Goal: Book appointment/travel/reservation

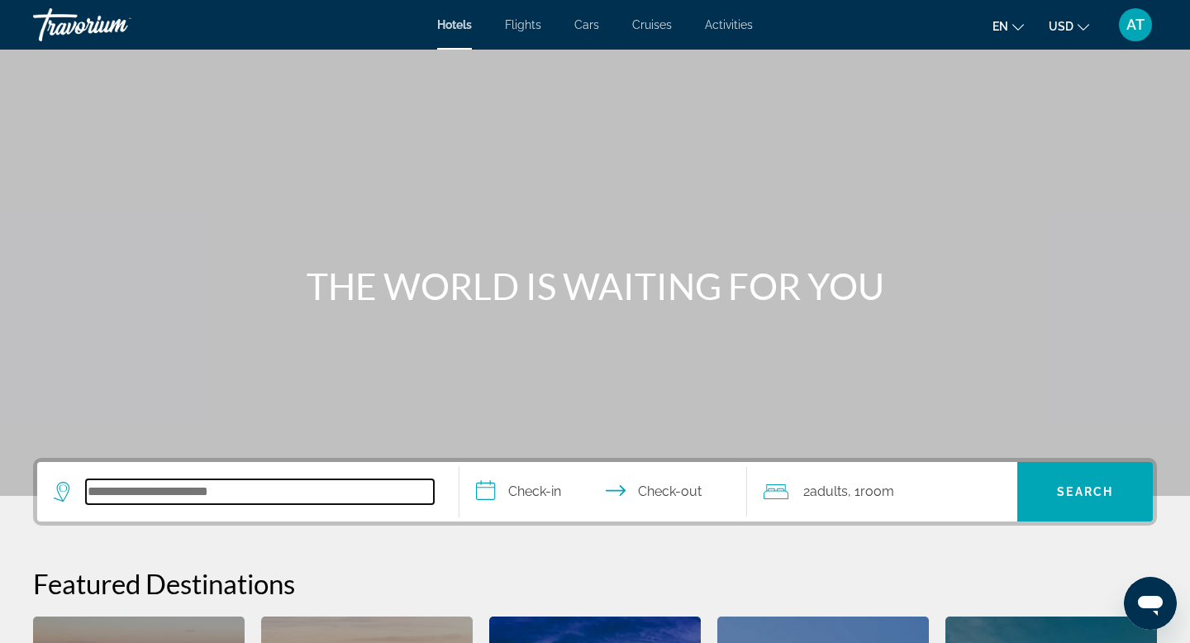
click at [236, 484] on input "Search hotel destination" at bounding box center [260, 491] width 348 height 25
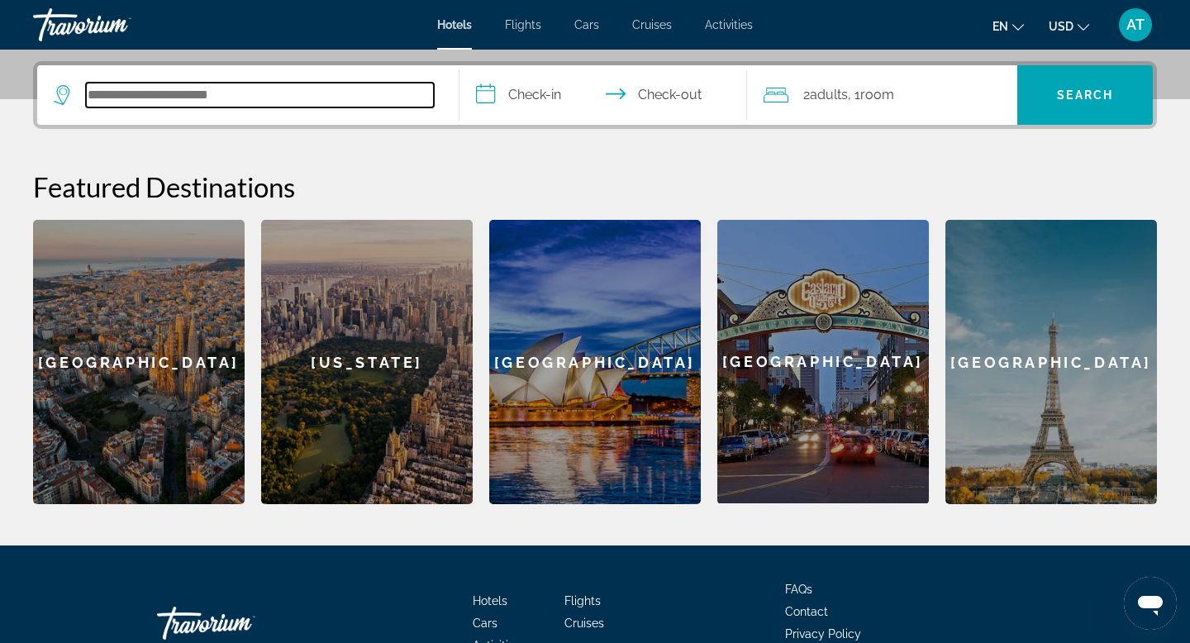
scroll to position [404, 0]
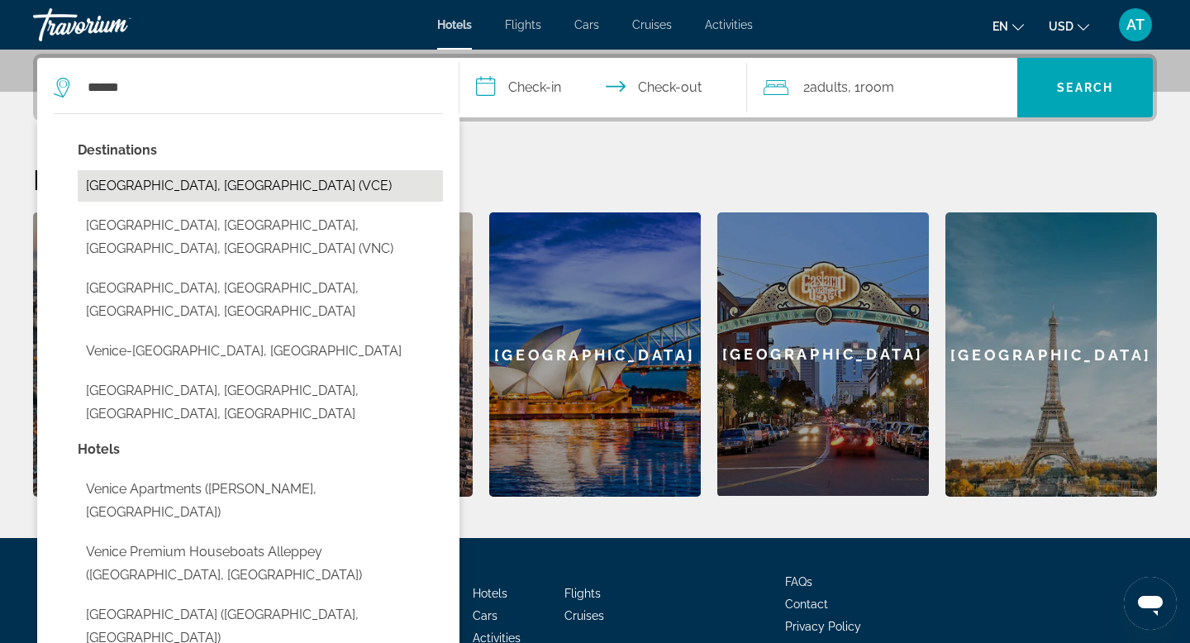
click at [164, 195] on button "[GEOGRAPHIC_DATA], [GEOGRAPHIC_DATA] (VCE)" at bounding box center [260, 185] width 365 height 31
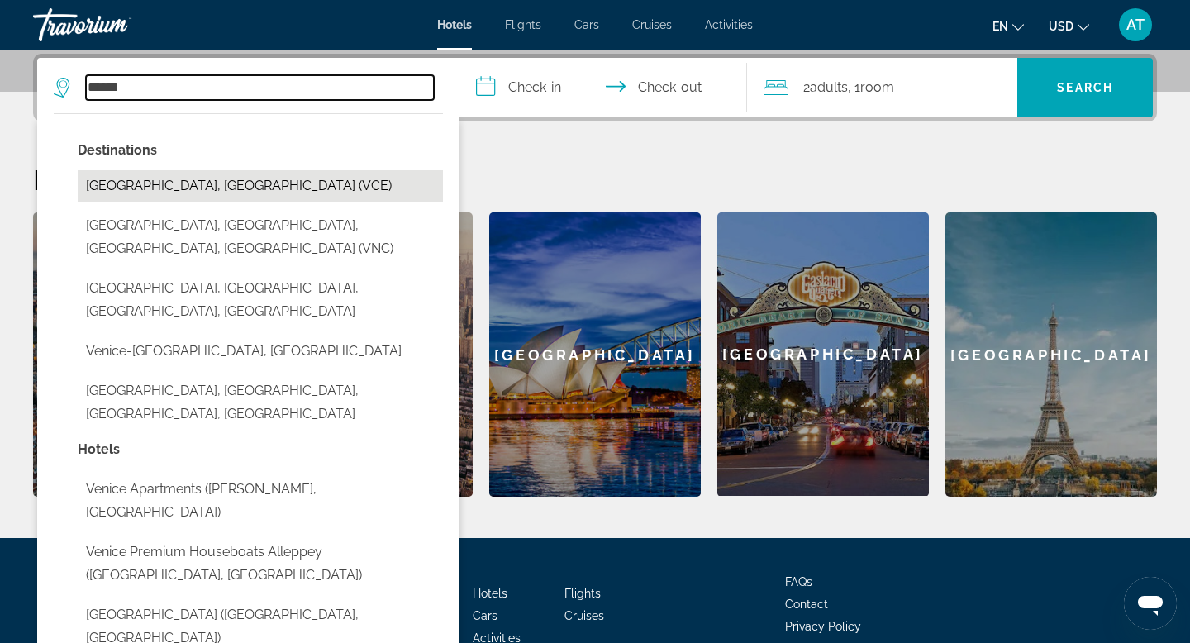
type input "**********"
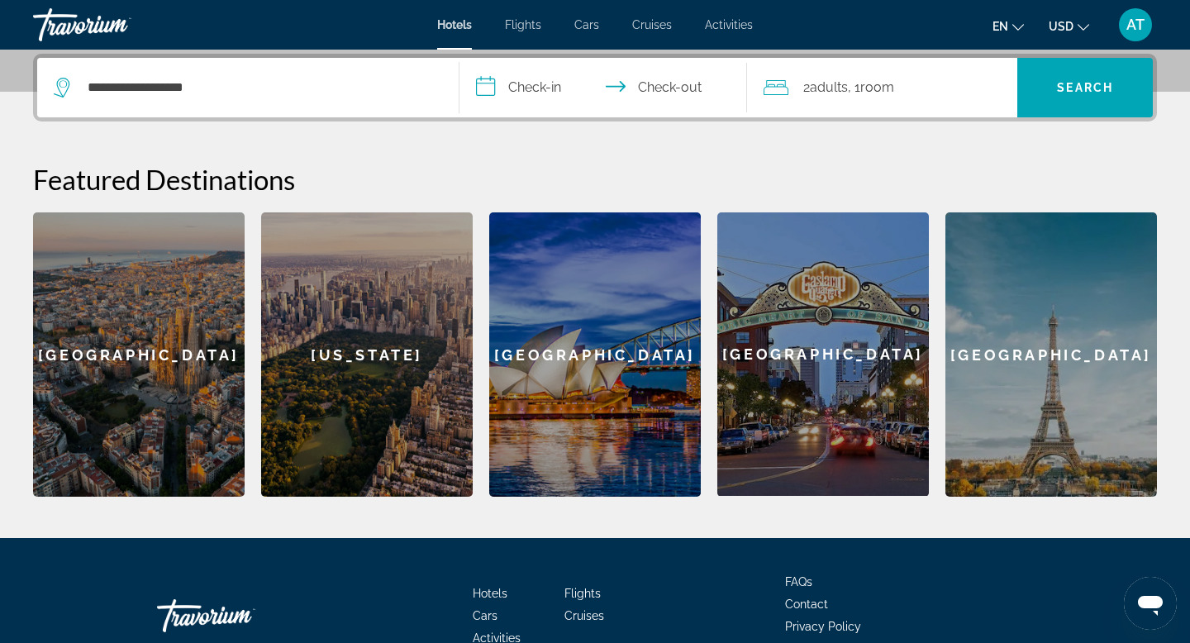
click at [548, 81] on input "**********" at bounding box center [607, 90] width 294 height 64
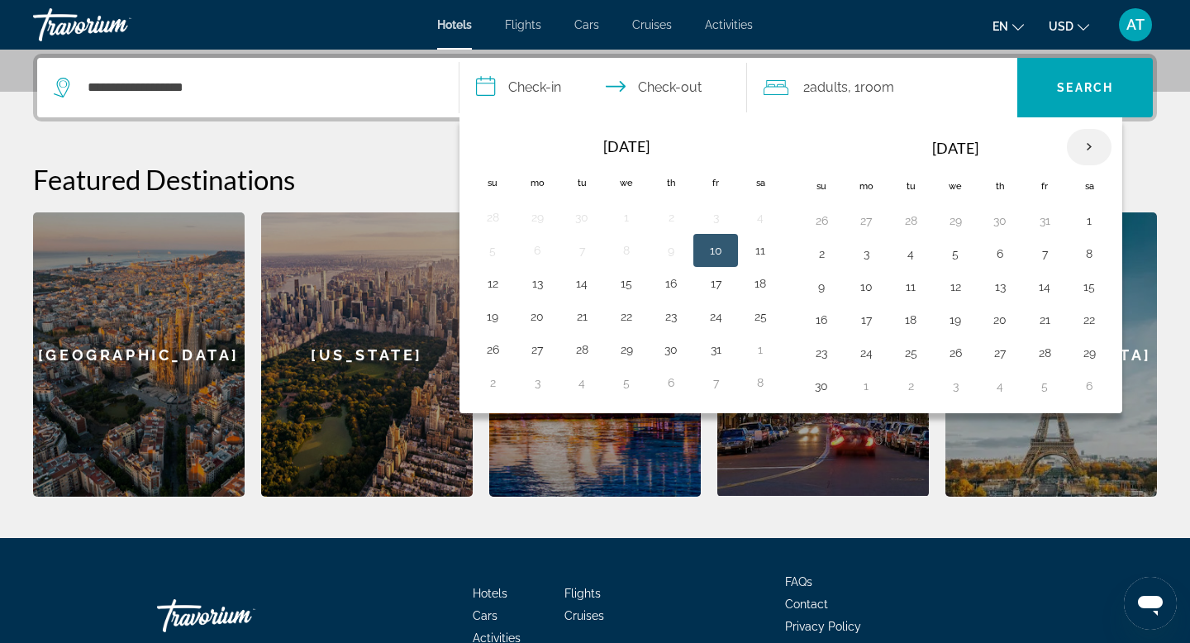
click at [1090, 148] on th "Next month" at bounding box center [1089, 147] width 45 height 36
click at [823, 288] on button "14" at bounding box center [821, 286] width 26 height 23
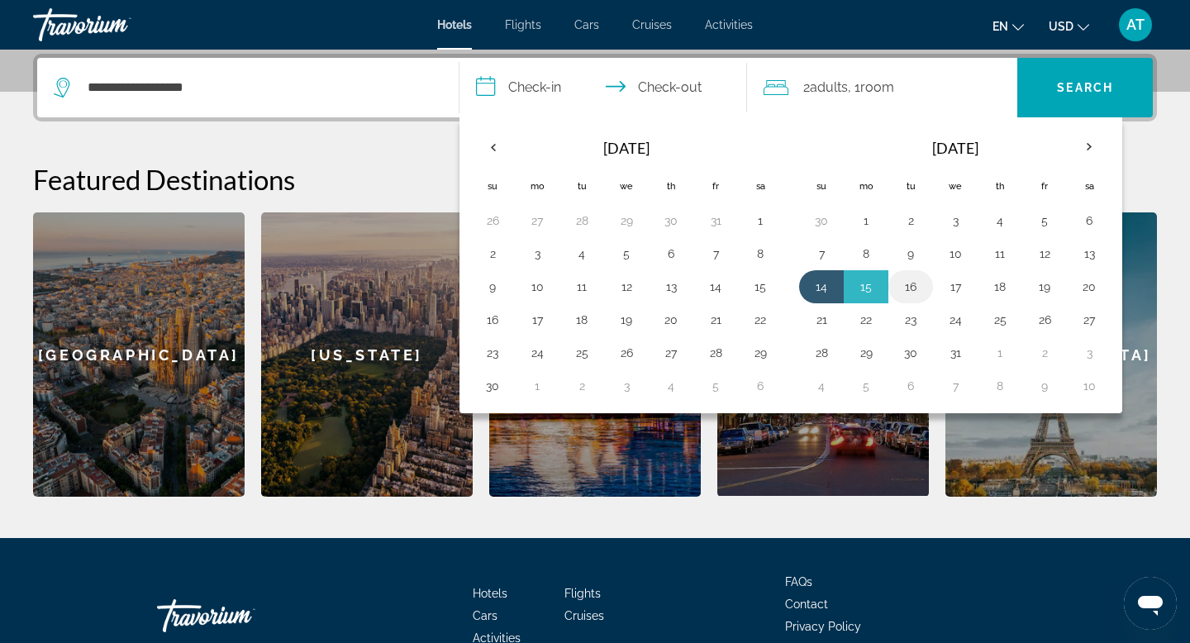
click at [914, 287] on button "16" at bounding box center [911, 286] width 26 height 23
type input "**********"
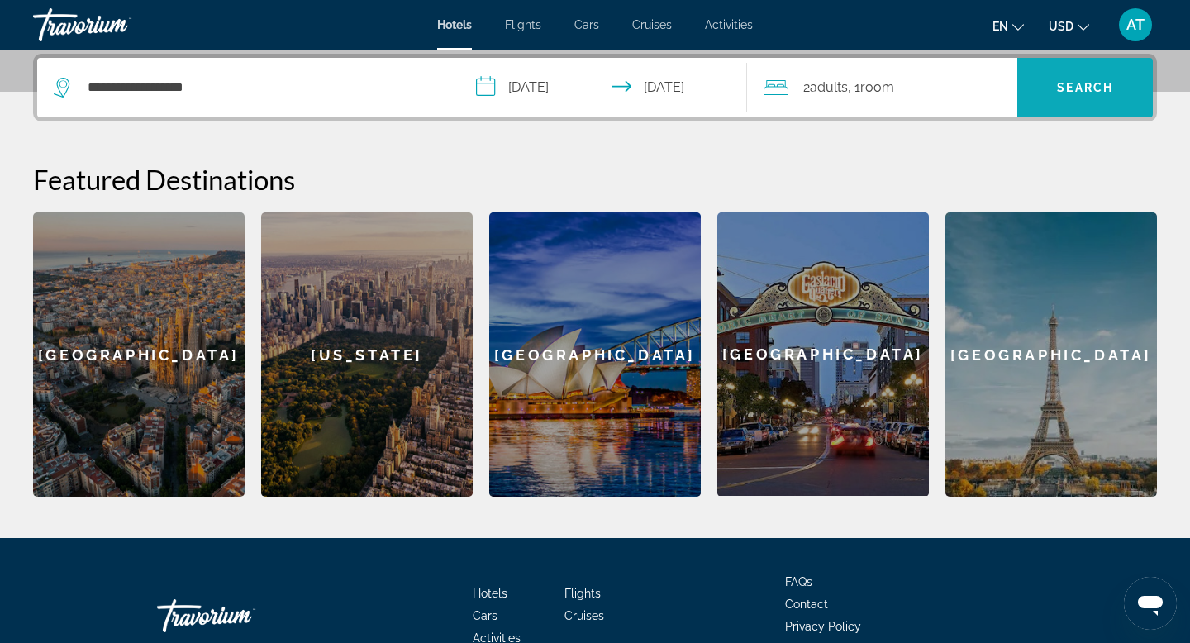
click at [1058, 84] on span "Search" at bounding box center [1085, 87] width 56 height 13
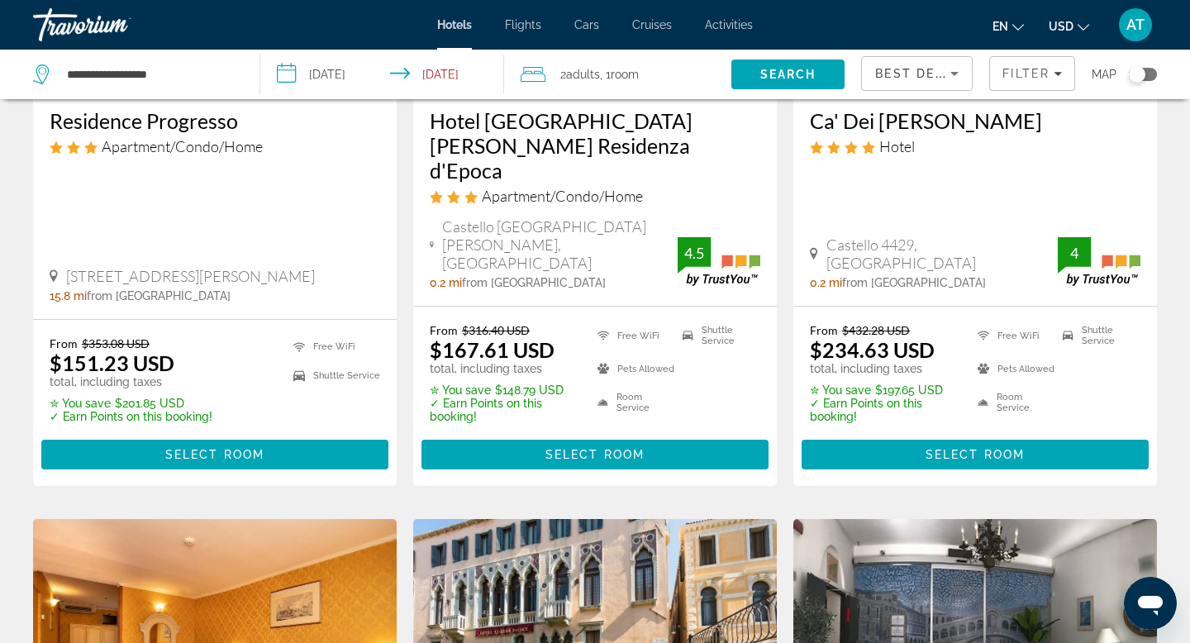
scroll to position [298, 0]
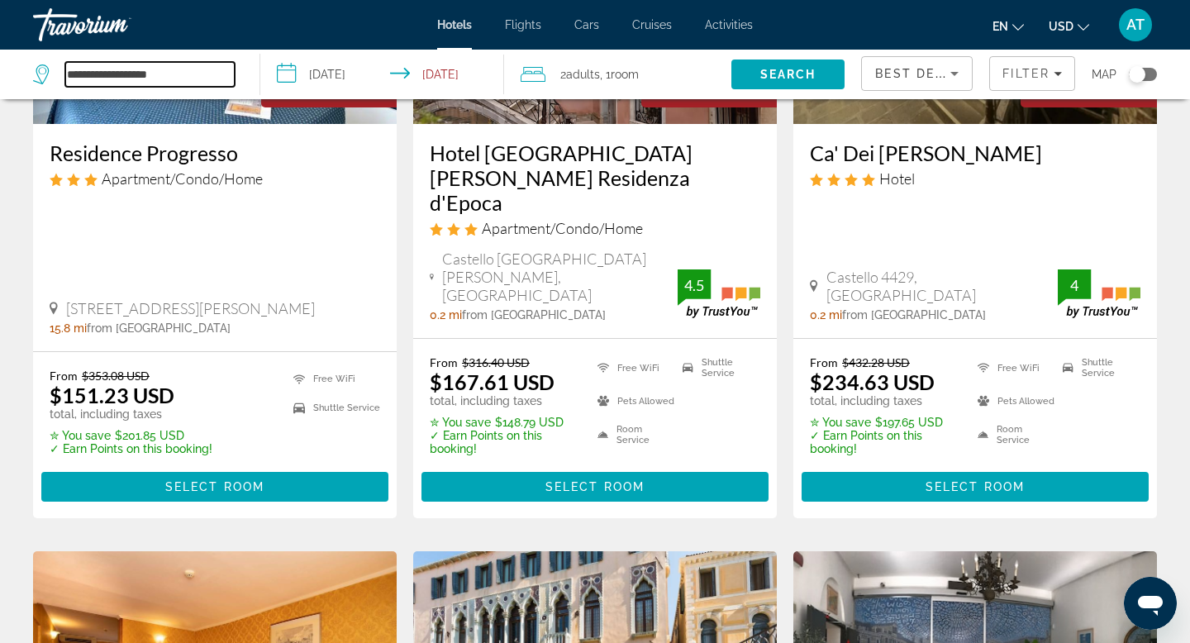
click at [75, 80] on input "**********" at bounding box center [149, 74] width 169 height 25
drag, startPoint x: 174, startPoint y: 76, endPoint x: 60, endPoint y: 55, distance: 116.1
click at [60, 55] on div "**********" at bounding box center [138, 75] width 210 height 50
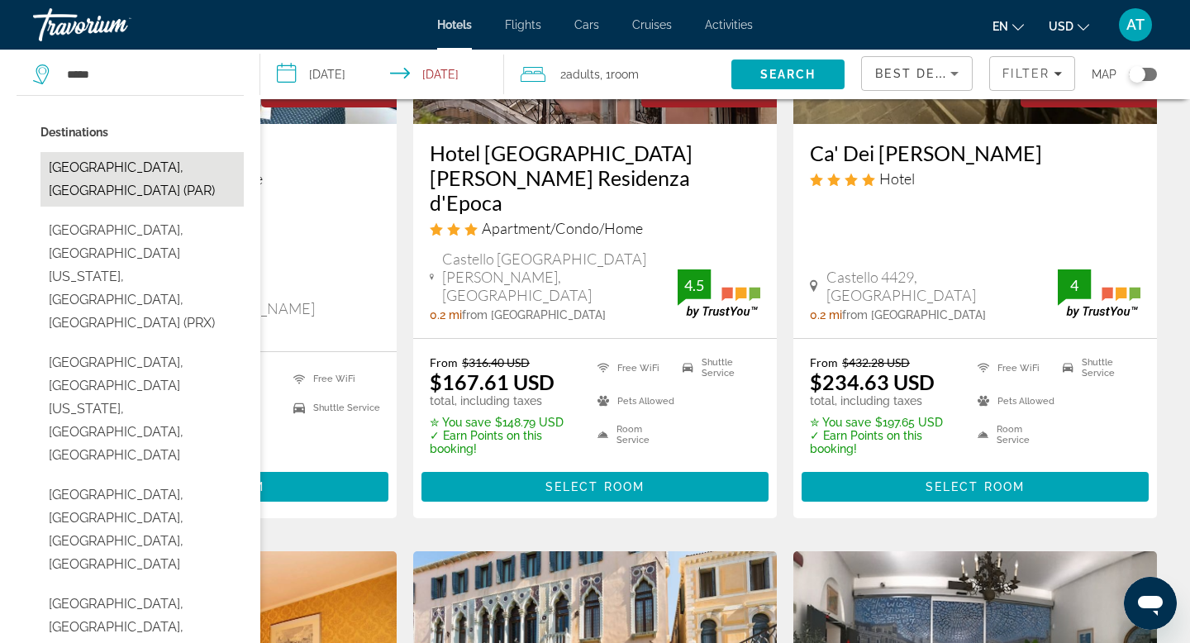
click at [169, 158] on button "Paris, France (PAR)" at bounding box center [142, 179] width 203 height 55
type input "**********"
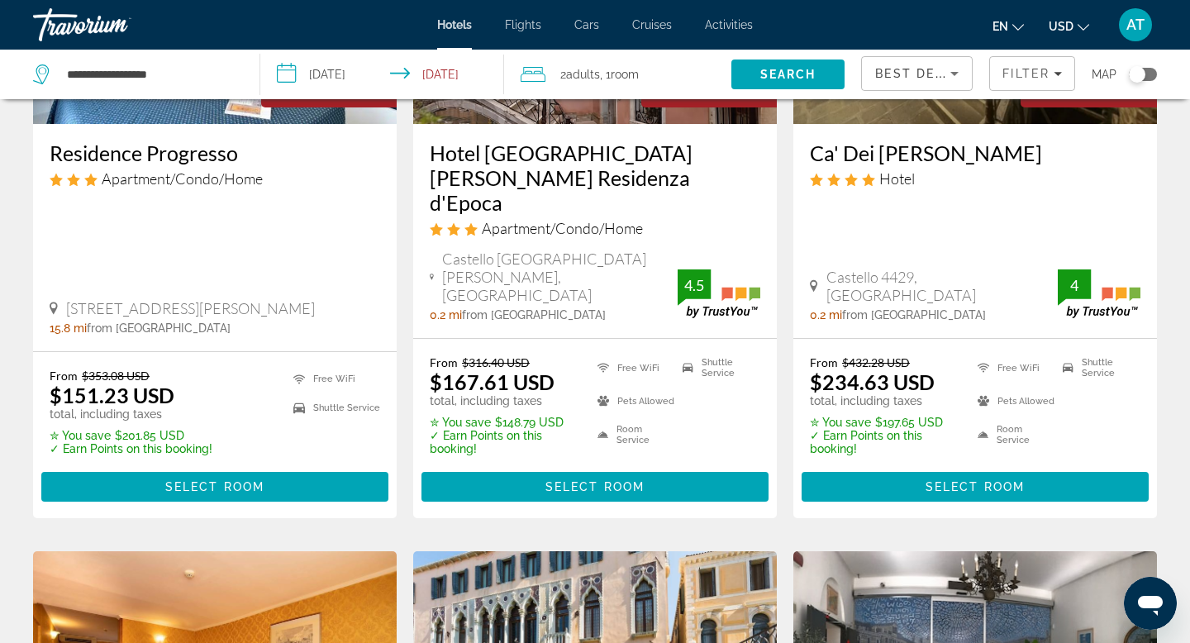
click at [348, 79] on input "**********" at bounding box center [385, 77] width 250 height 55
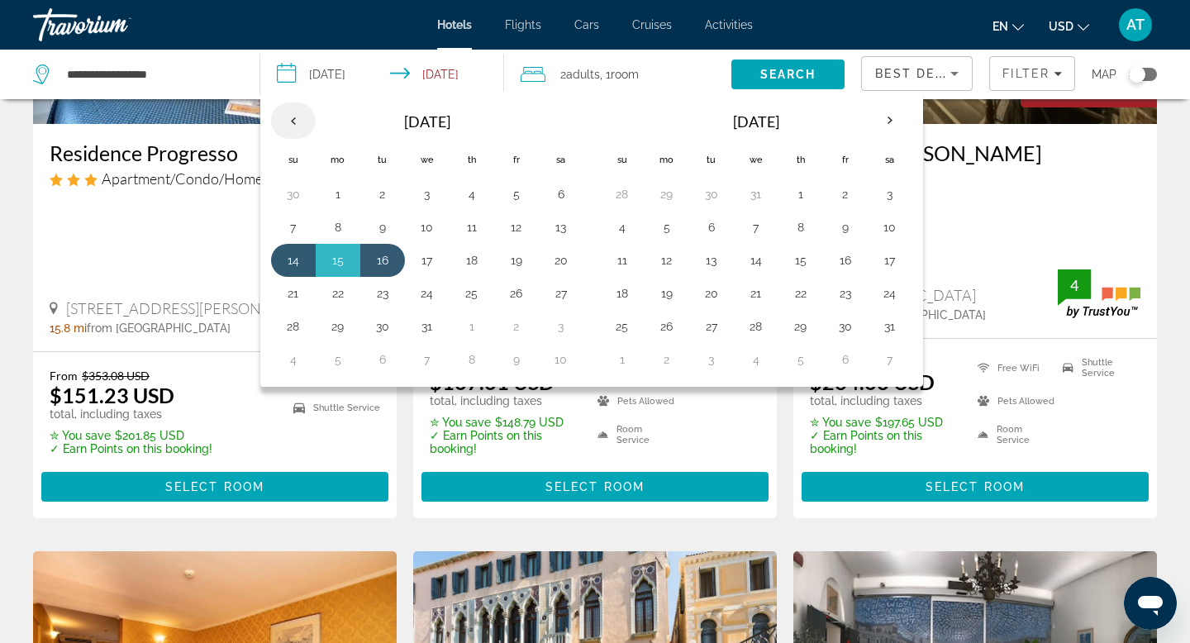
click at [299, 119] on th "Previous month" at bounding box center [293, 120] width 45 height 36
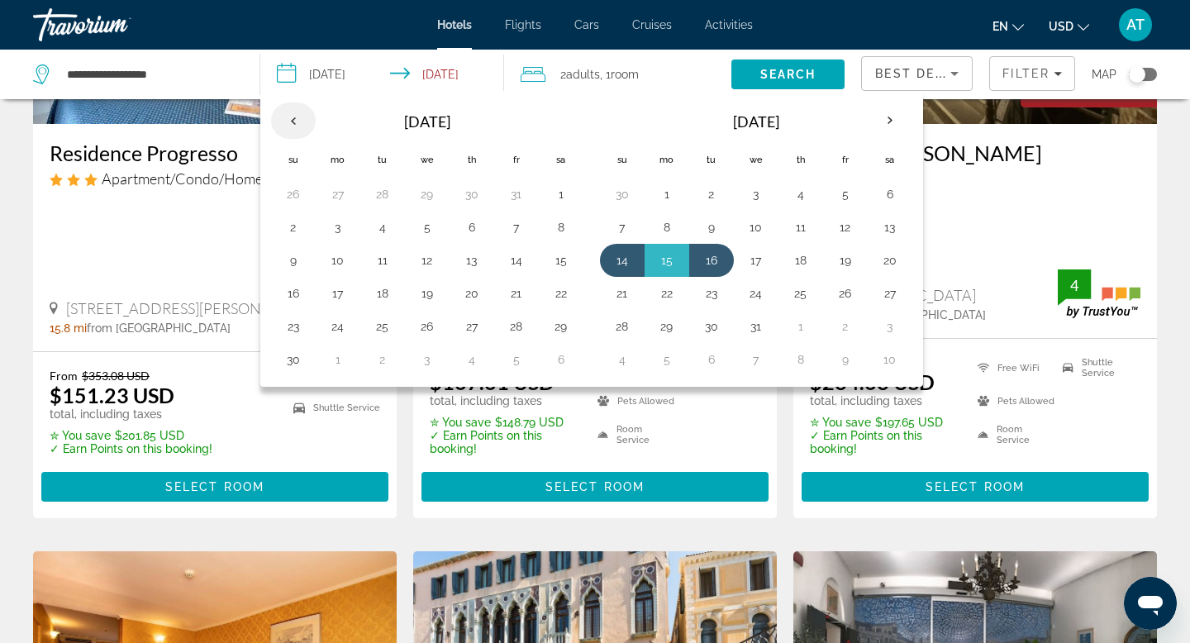
click at [299, 119] on th "Previous month" at bounding box center [293, 120] width 45 height 36
click at [337, 256] on button "13" at bounding box center [338, 257] width 26 height 23
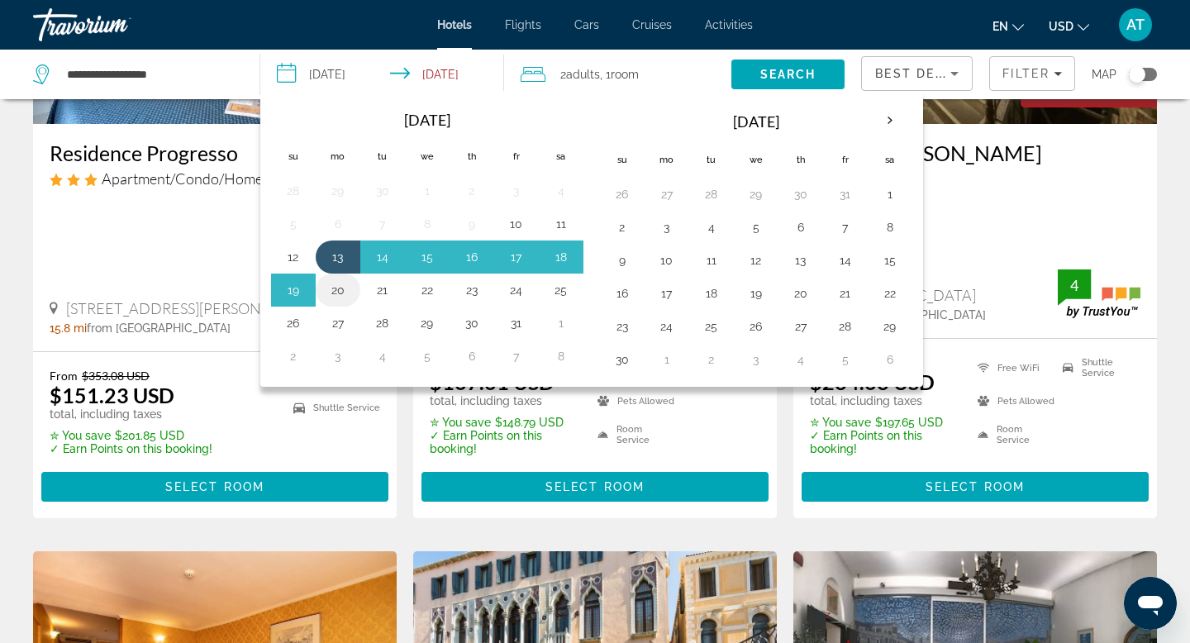
click at [336, 288] on button "20" at bounding box center [338, 290] width 26 height 23
type input "**********"
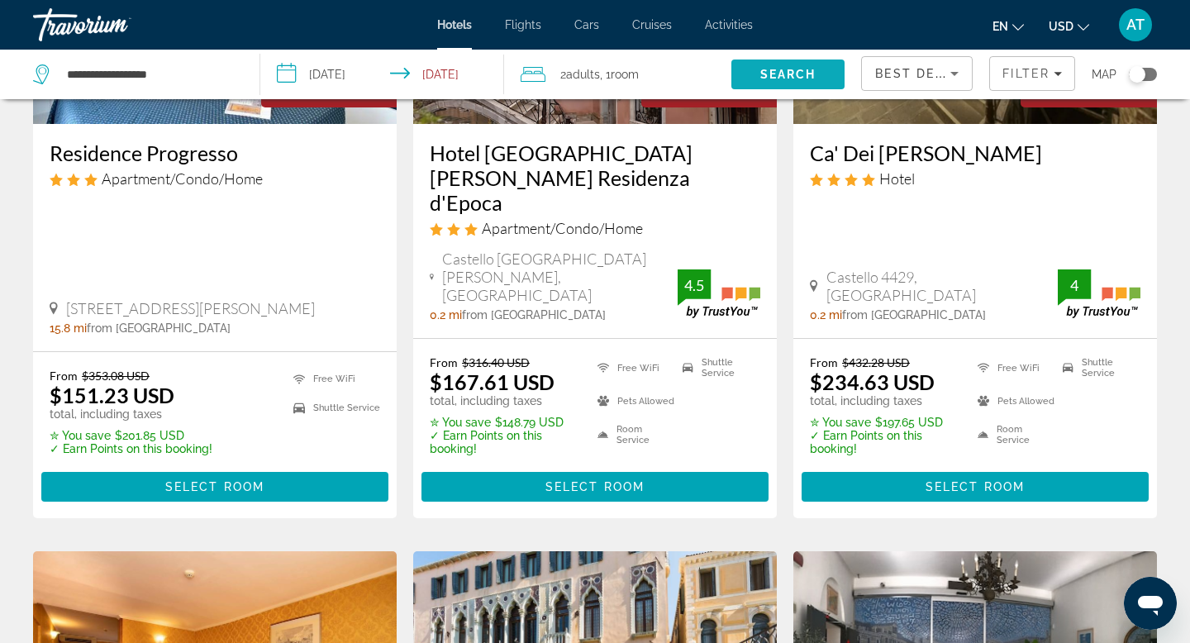
click at [798, 74] on span "Search" at bounding box center [788, 74] width 56 height 13
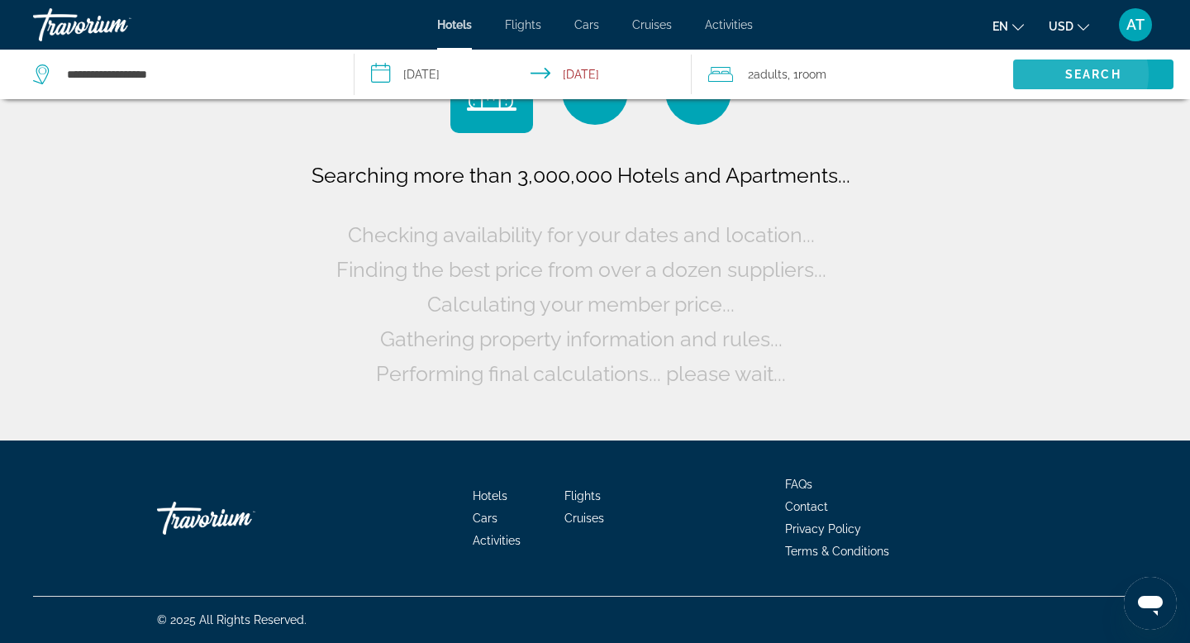
scroll to position [0, 0]
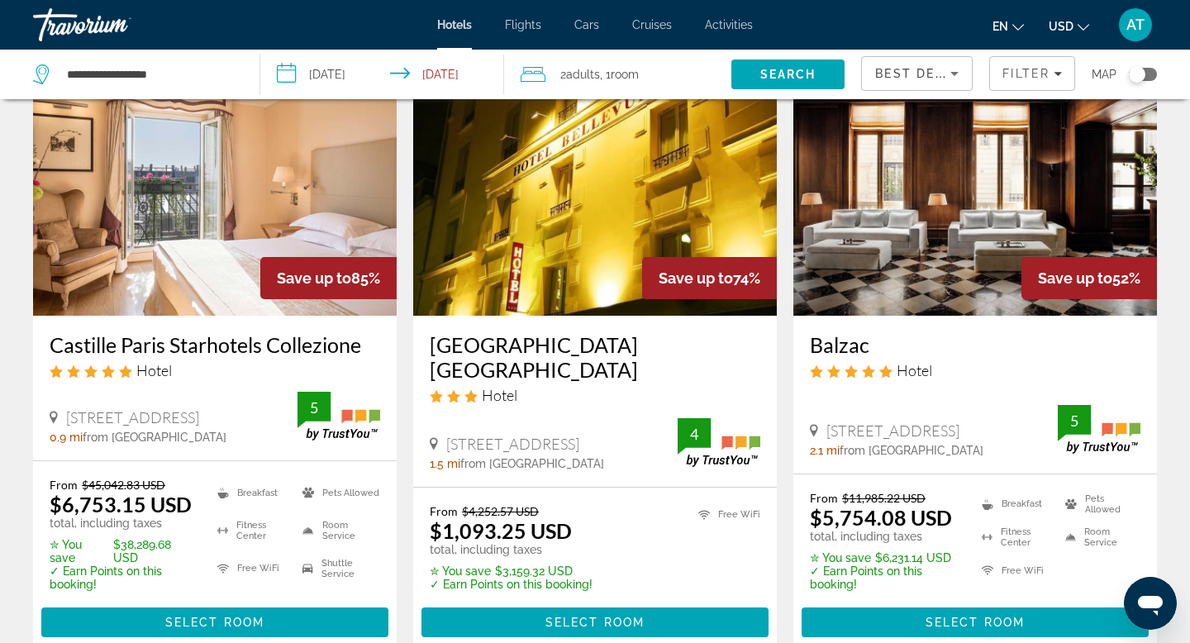
scroll to position [132, 0]
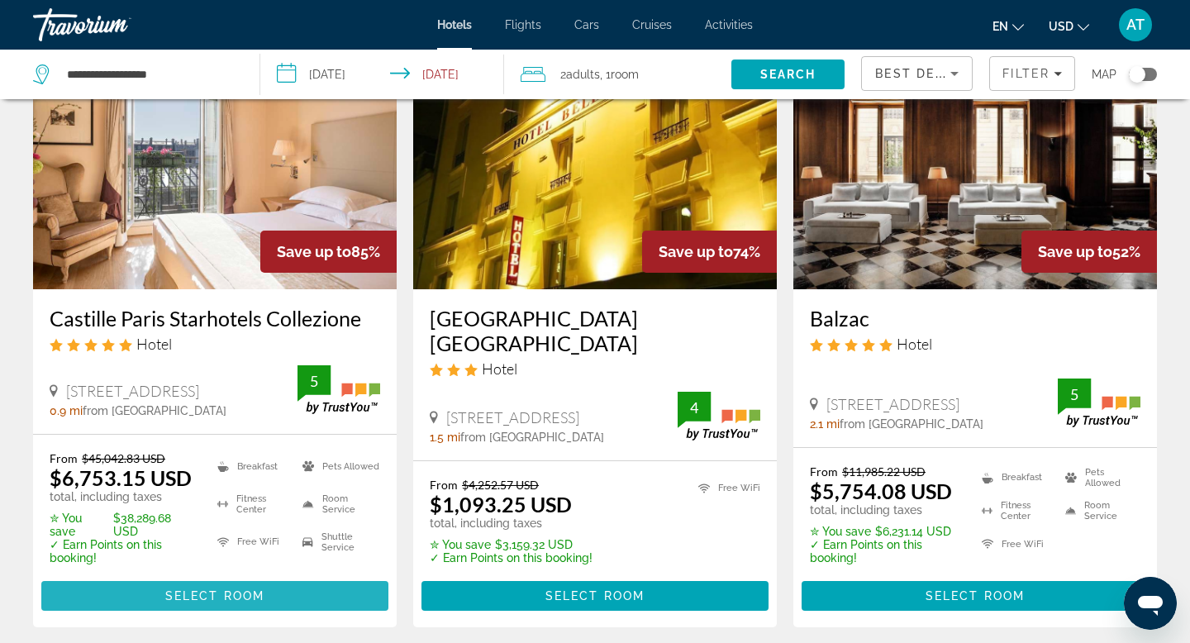
click at [215, 593] on span "Select Room" at bounding box center [214, 595] width 99 height 13
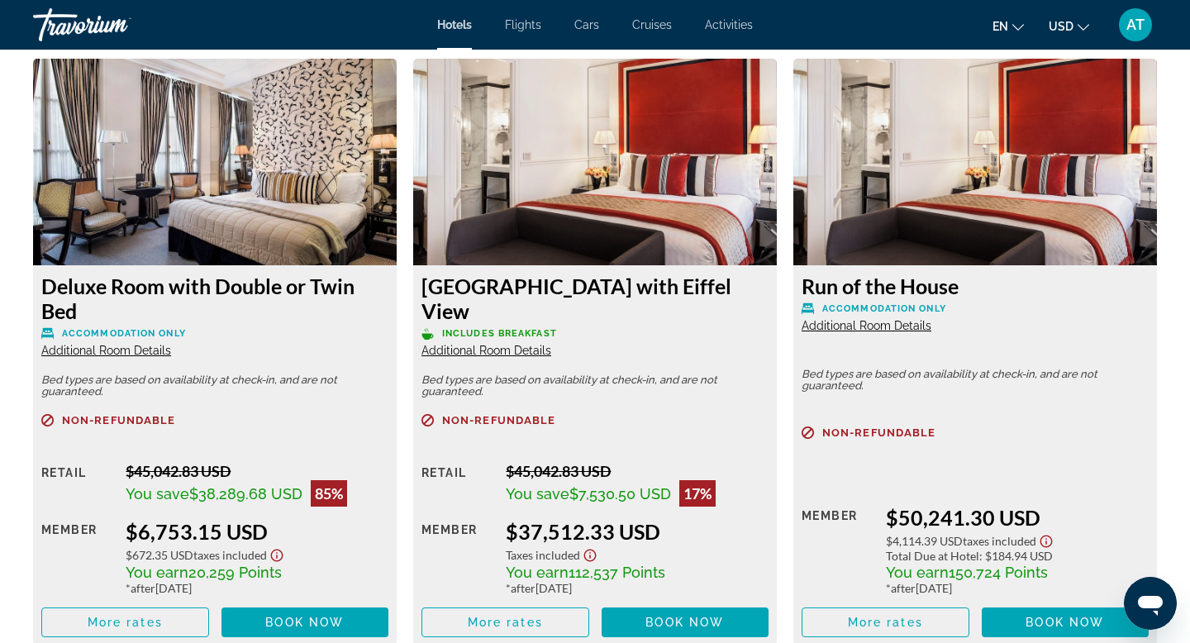
scroll to position [2314, 0]
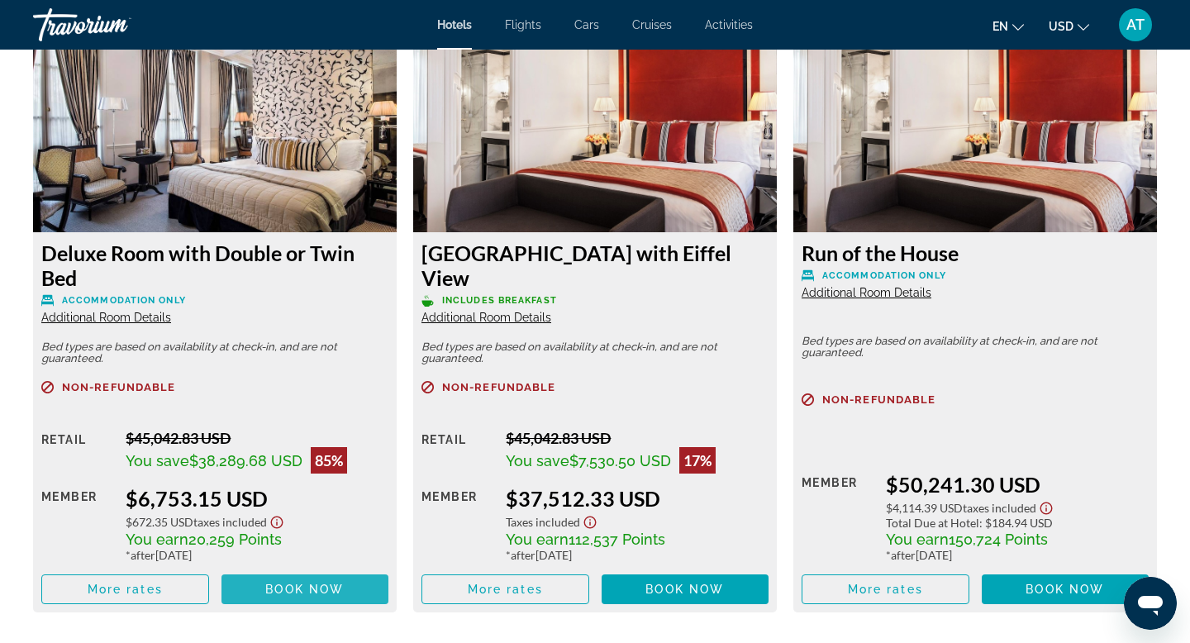
click at [290, 586] on span "Book now" at bounding box center [304, 589] width 79 height 13
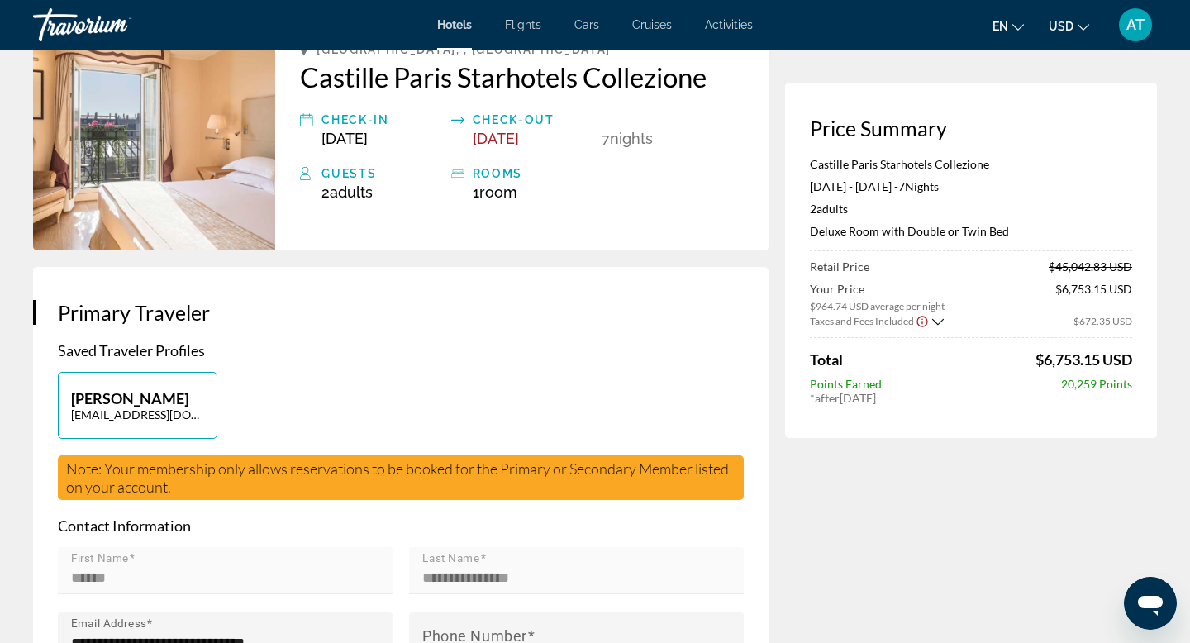
scroll to position [132, 0]
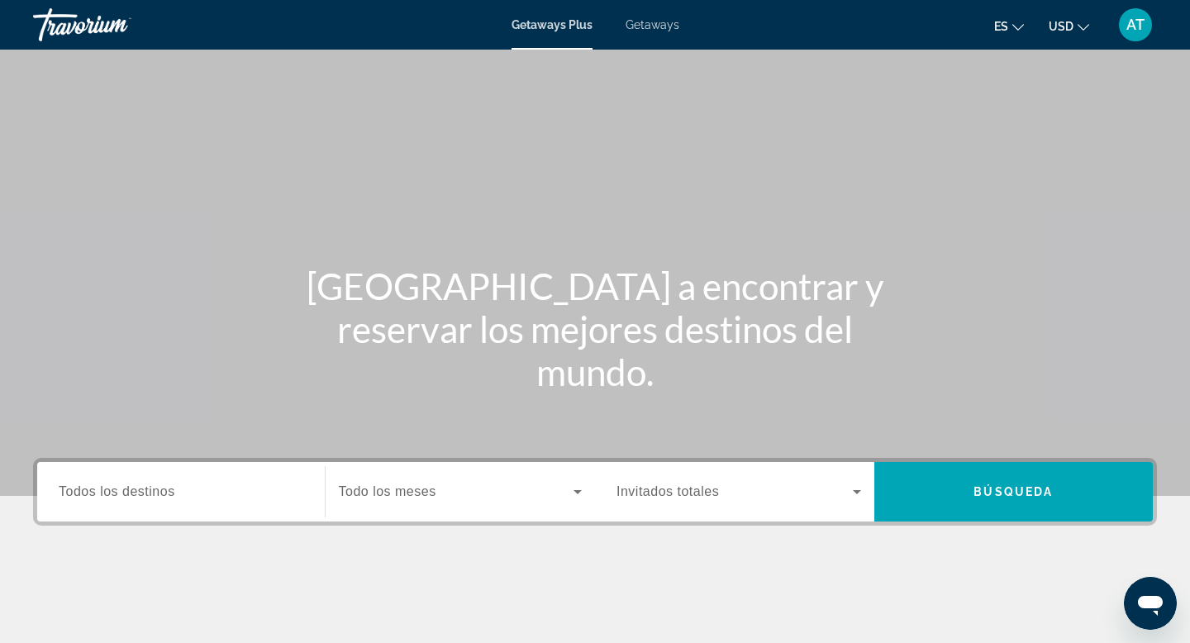
click at [1023, 22] on icon "Change language" at bounding box center [1019, 27] width 12 height 12
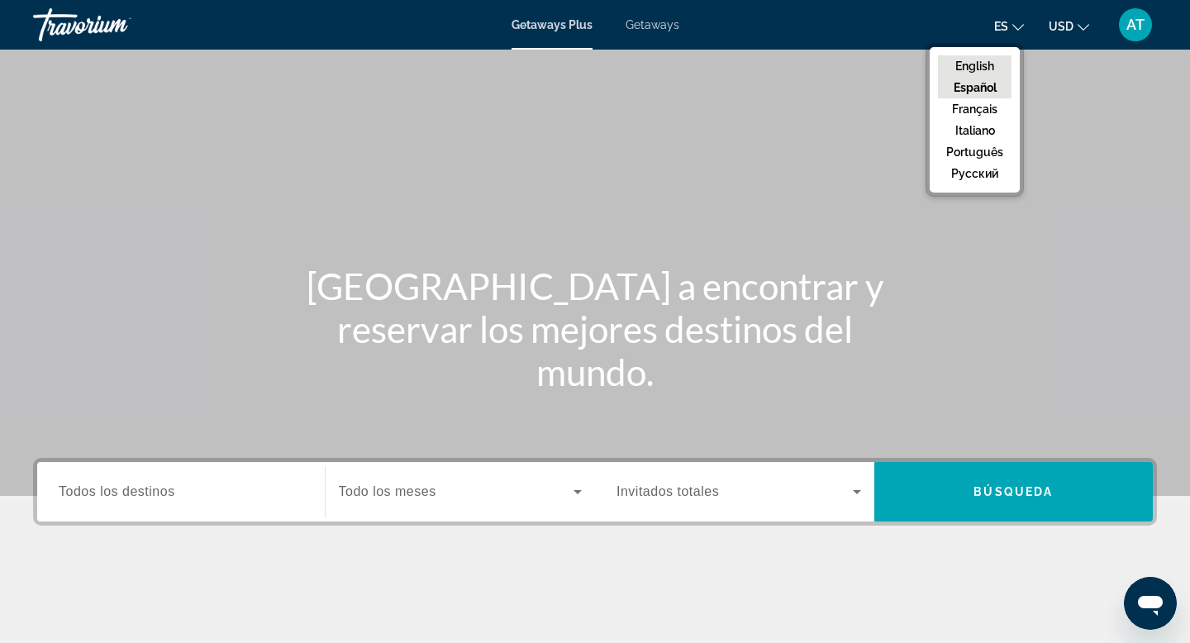
click at [984, 69] on button "English" at bounding box center [975, 65] width 74 height 21
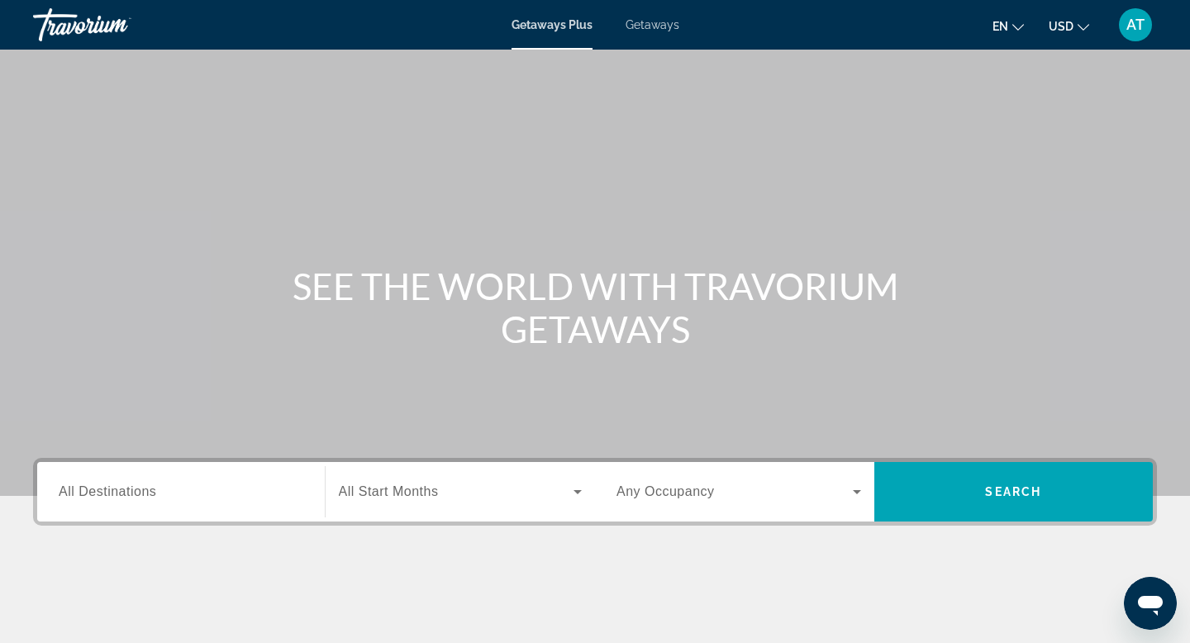
click at [262, 489] on input "Destination All Destinations" at bounding box center [181, 493] width 245 height 20
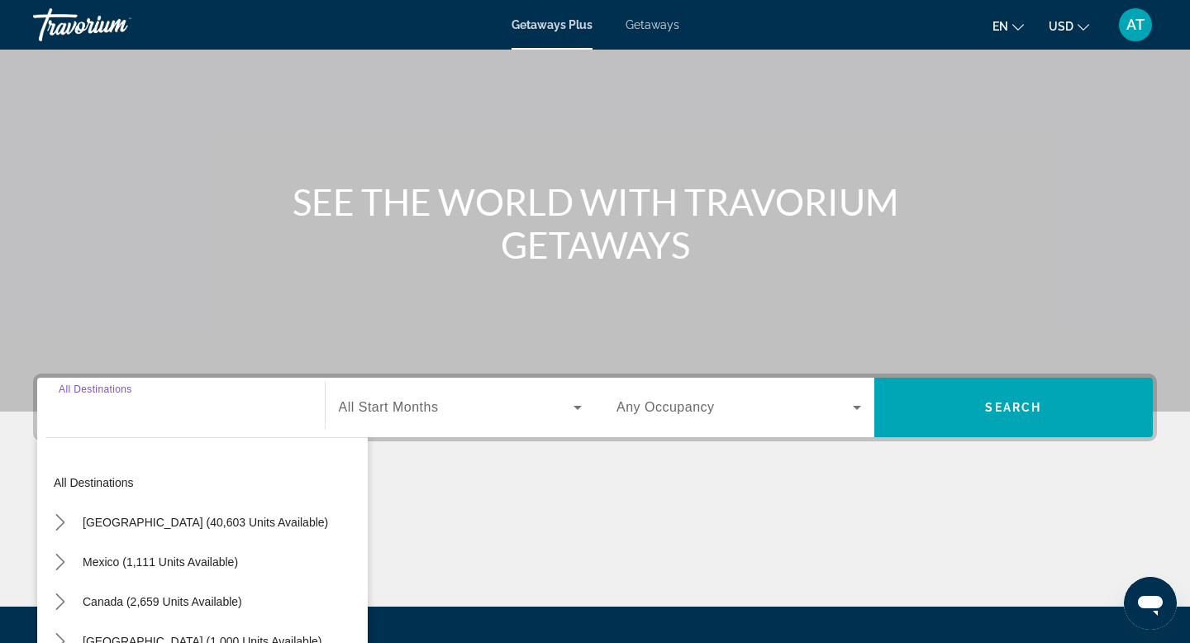
scroll to position [250, 0]
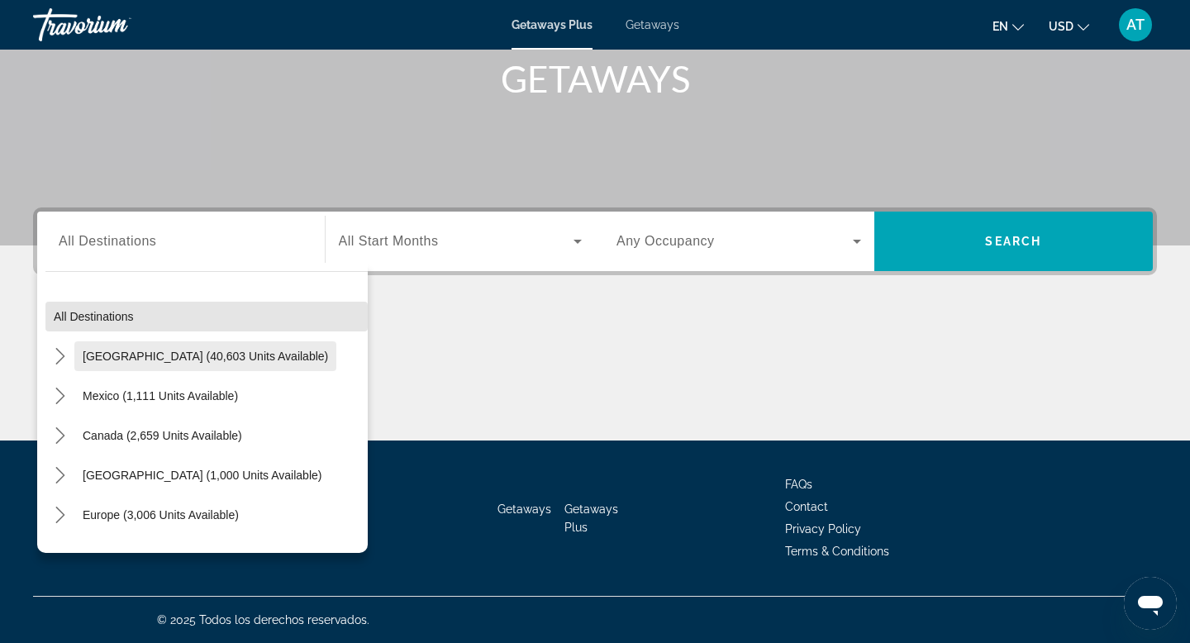
drag, startPoint x: 173, startPoint y: 319, endPoint x: 171, endPoint y: 362, distance: 43.0
click at [172, 363] on mat-tree "All destinations [GEOGRAPHIC_DATA] (40,603 units available) [GEOGRAPHIC_DATA] (…" at bounding box center [206, 555] width 322 height 516
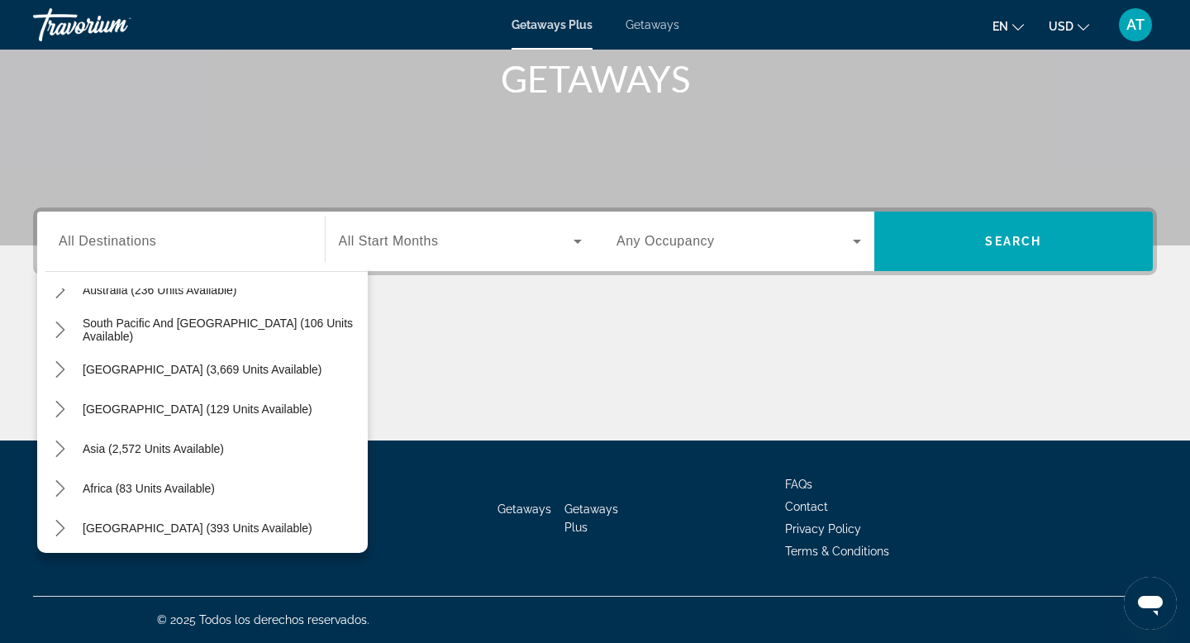
scroll to position [268, 0]
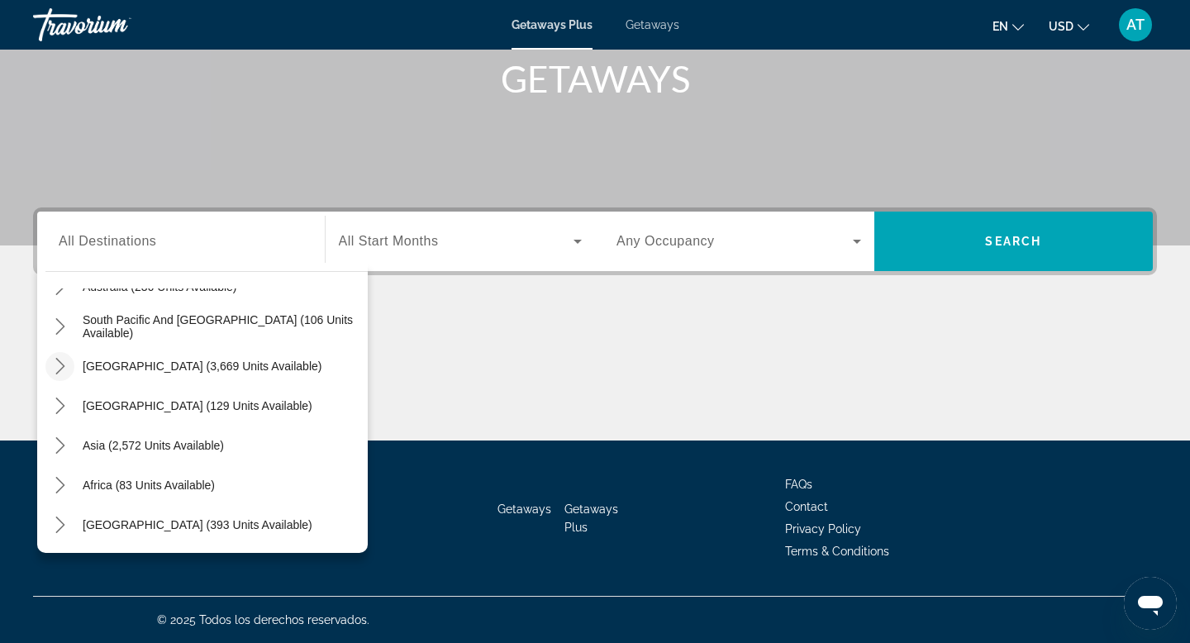
click at [64, 364] on icon "Toggle South America (3,669 units available) submenu" at bounding box center [60, 366] width 17 height 17
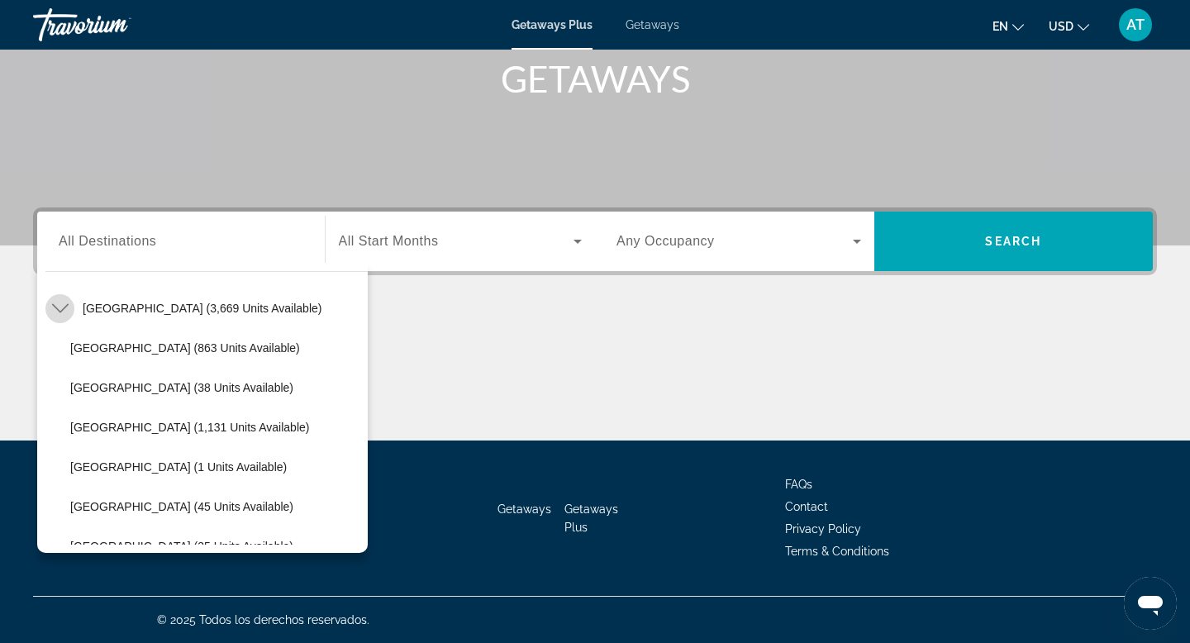
click at [56, 310] on icon "Toggle South America (3,669 units available) submenu" at bounding box center [60, 308] width 17 height 17
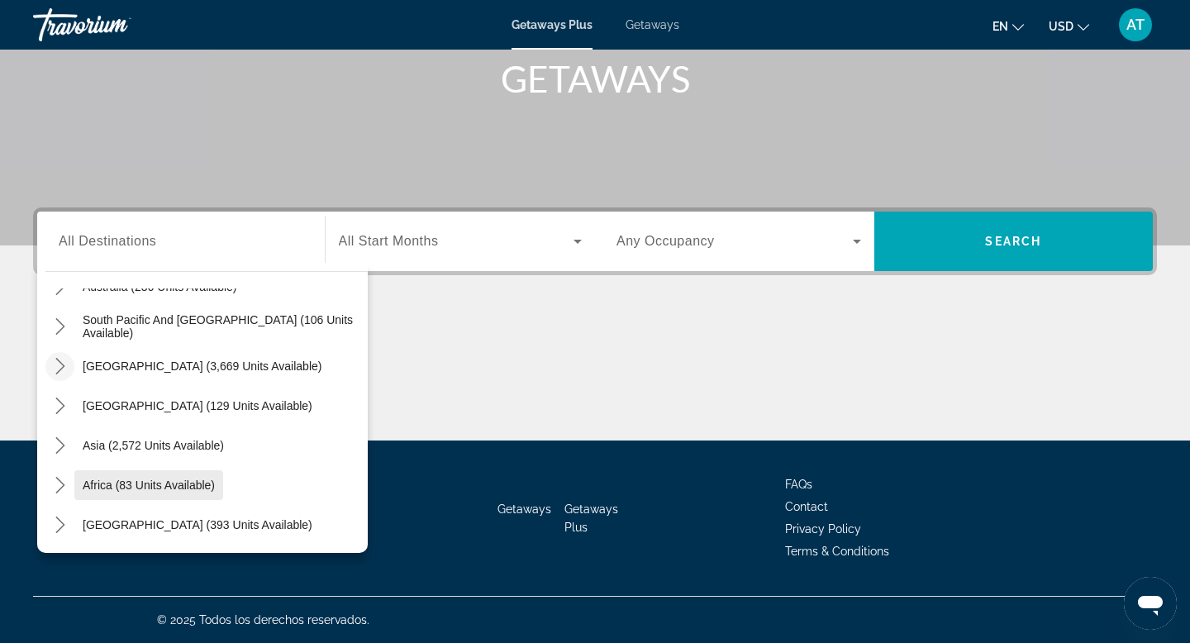
drag, startPoint x: 88, startPoint y: 450, endPoint x: 87, endPoint y: 477, distance: 26.5
click at [87, 477] on mat-tree "All destinations [GEOGRAPHIC_DATA] (40,603 units available) [GEOGRAPHIC_DATA] (…" at bounding box center [206, 287] width 322 height 516
drag, startPoint x: 55, startPoint y: 322, endPoint x: 62, endPoint y: 369, distance: 48.5
click at [62, 370] on mat-tree "All destinations [GEOGRAPHIC_DATA] (40,603 units available) [GEOGRAPHIC_DATA] (…" at bounding box center [206, 287] width 322 height 516
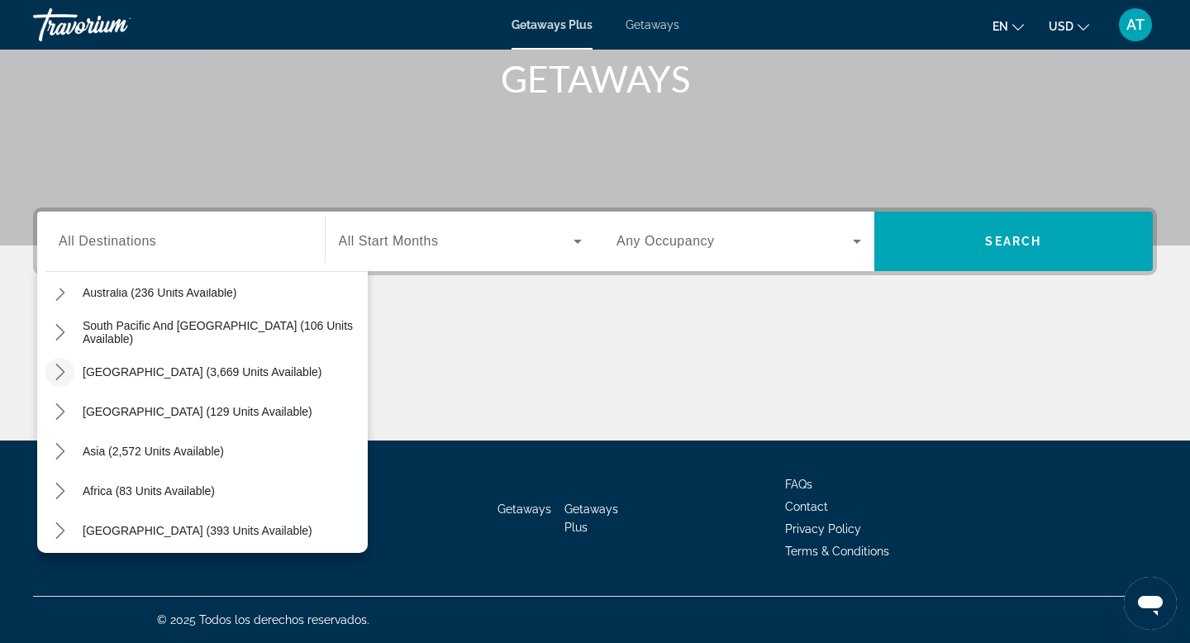
scroll to position [265, 0]
click at [56, 444] on icon "Toggle Asia (2,572 units available) submenu" at bounding box center [60, 449] width 17 height 17
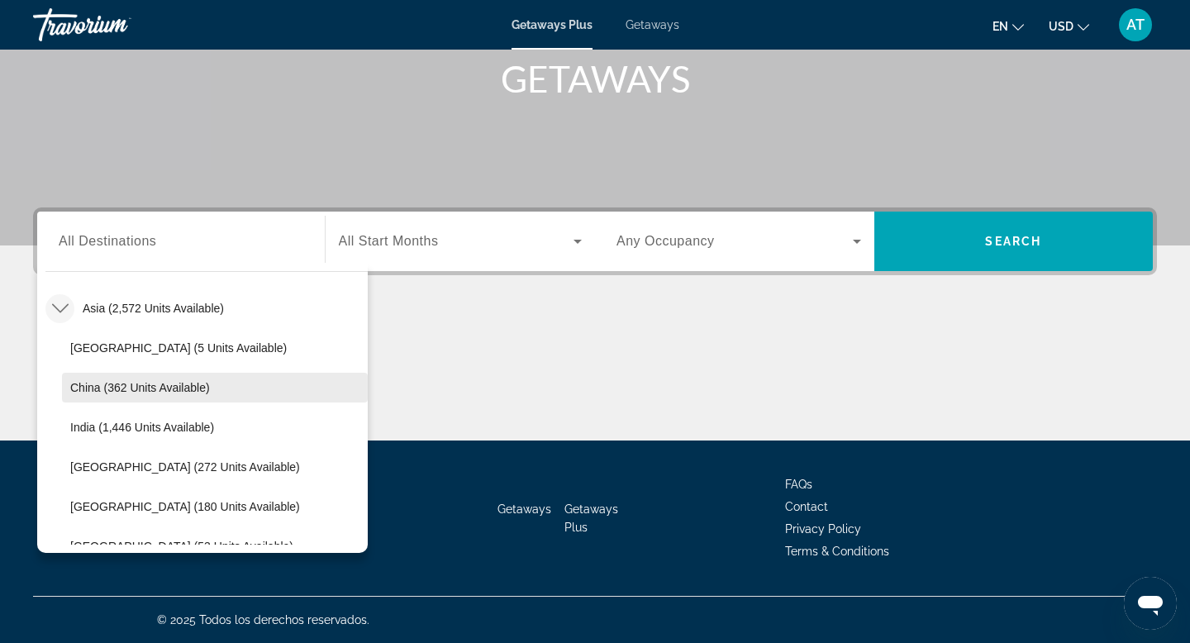
drag, startPoint x: 276, startPoint y: 343, endPoint x: 275, endPoint y: 367, distance: 24.0
click at [275, 367] on li "Asia (2,572 units available) [GEOGRAPHIC_DATA] (5 units available) [GEOGRAPHIC_…" at bounding box center [206, 506] width 322 height 436
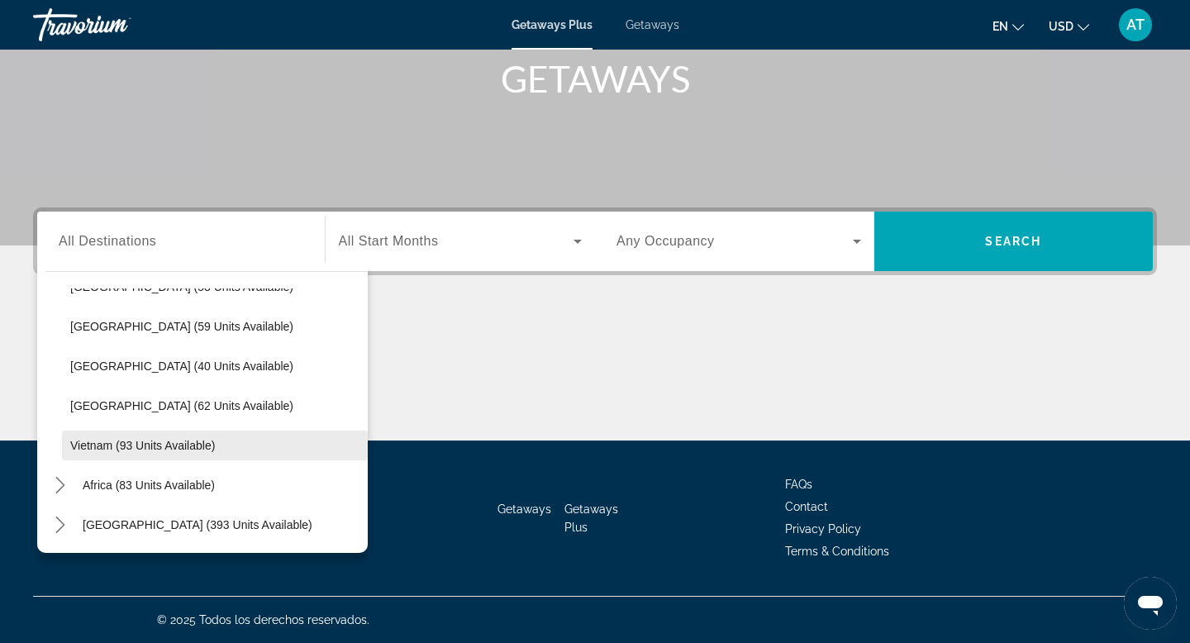
click at [164, 449] on span "Vietnam (93 units available)" at bounding box center [142, 445] width 145 height 13
type input "**********"
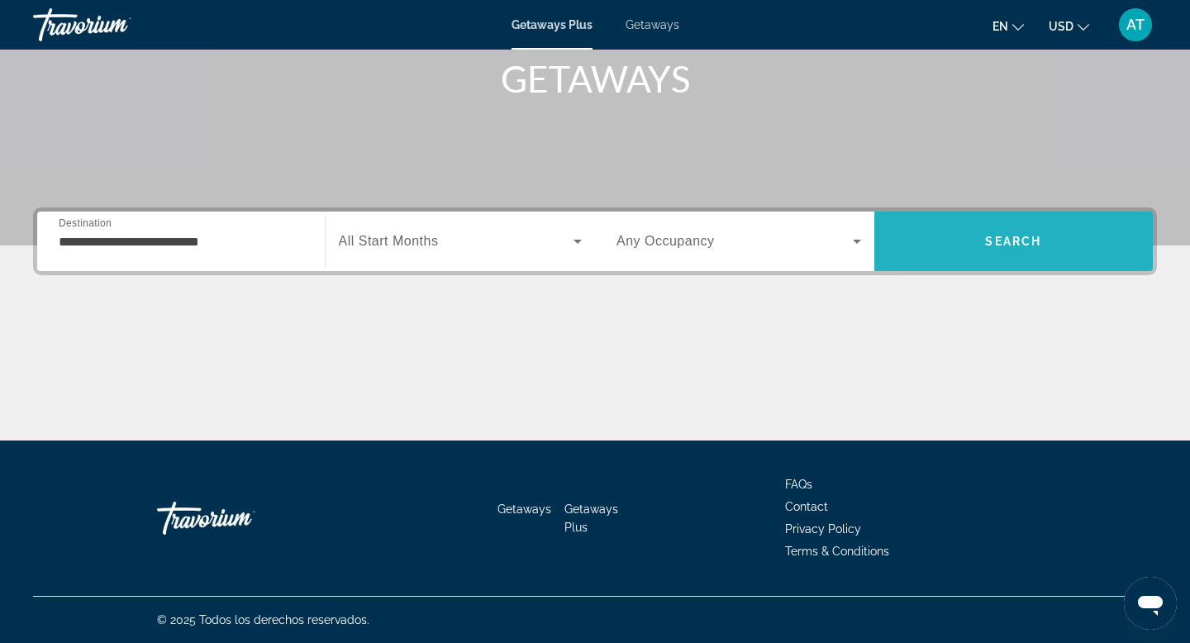
click at [983, 239] on span "Search" at bounding box center [1014, 242] width 279 height 40
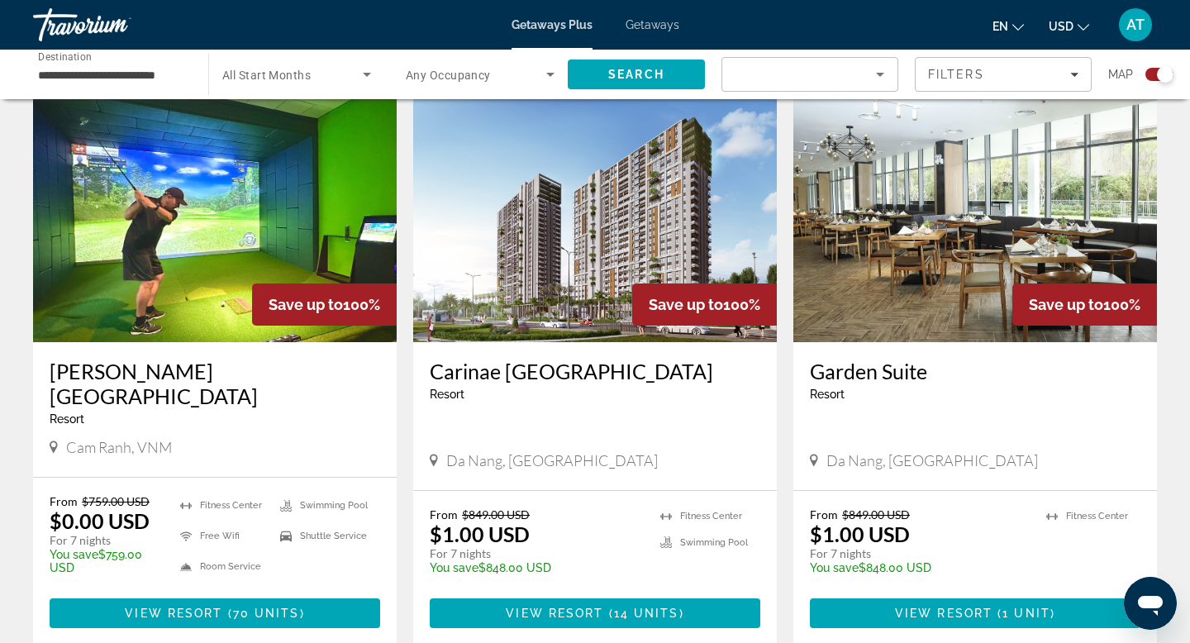
scroll to position [595, 0]
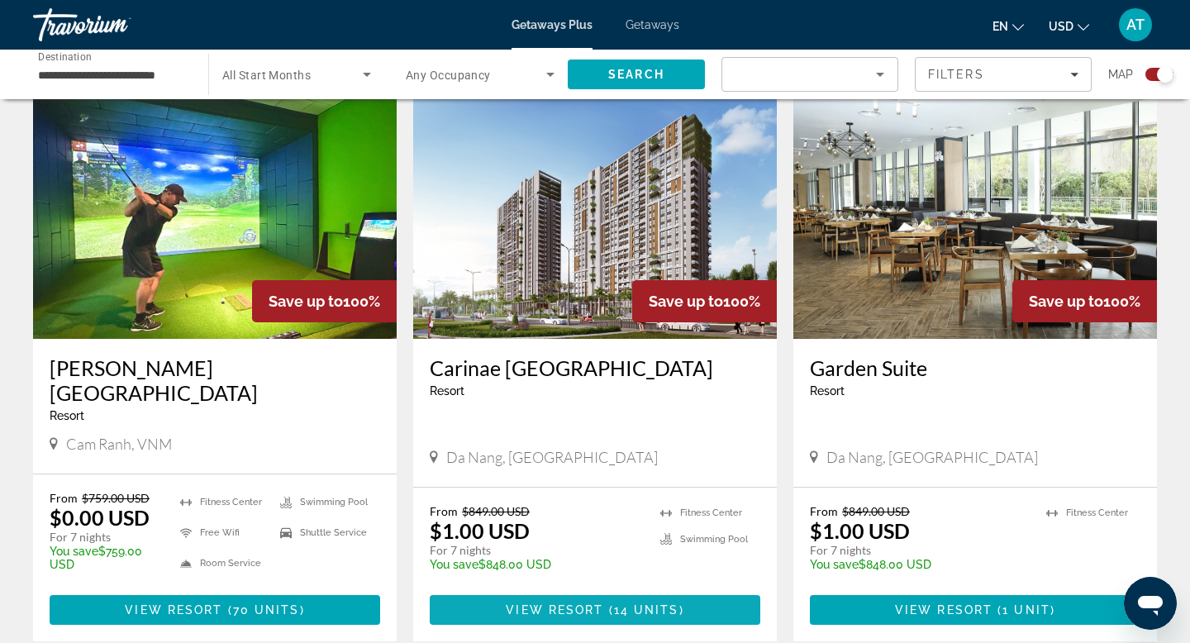
click at [582, 603] on span "View Resort" at bounding box center [555, 609] width 98 height 13
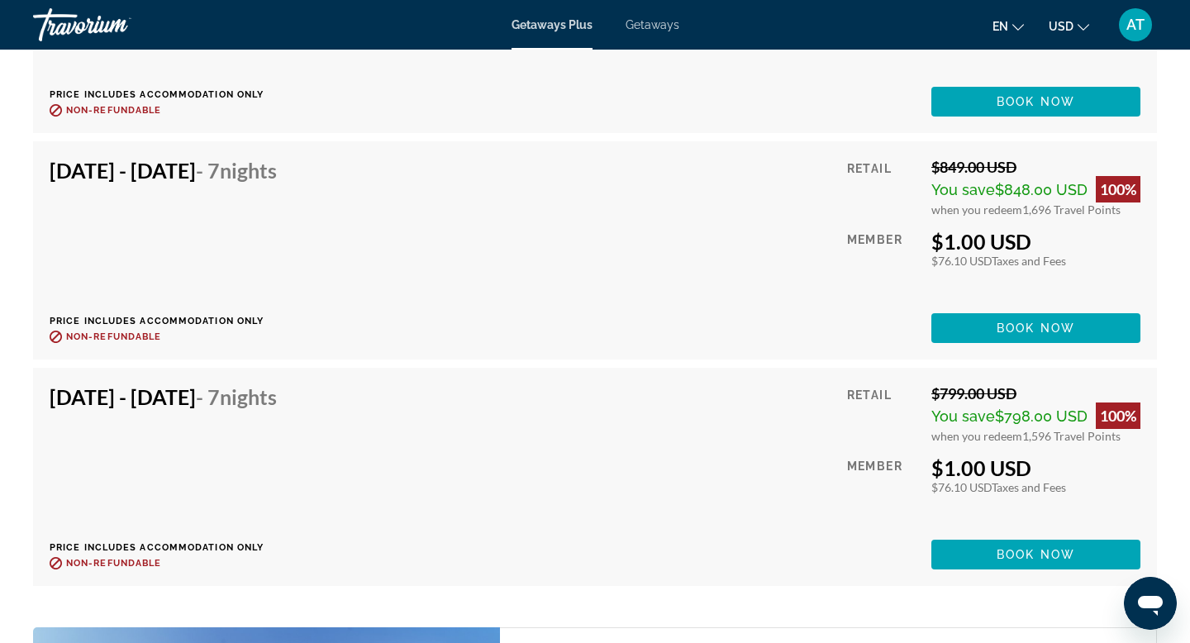
scroll to position [3736, 0]
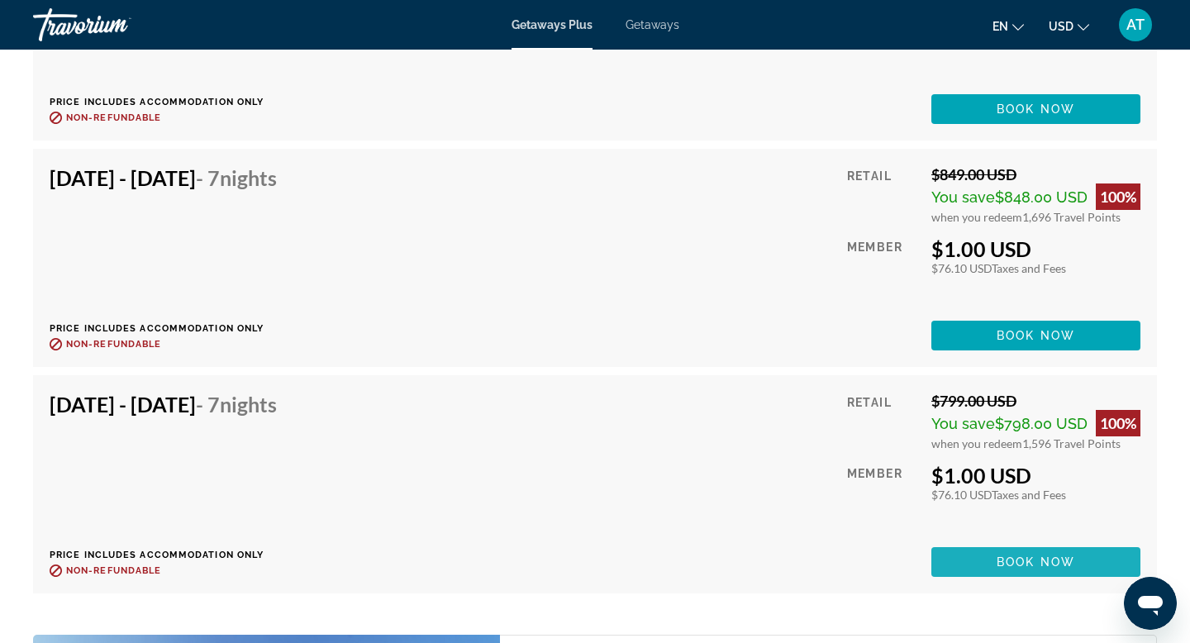
click at [960, 570] on span "Main content" at bounding box center [1036, 562] width 209 height 40
